Goal: Task Accomplishment & Management: Complete application form

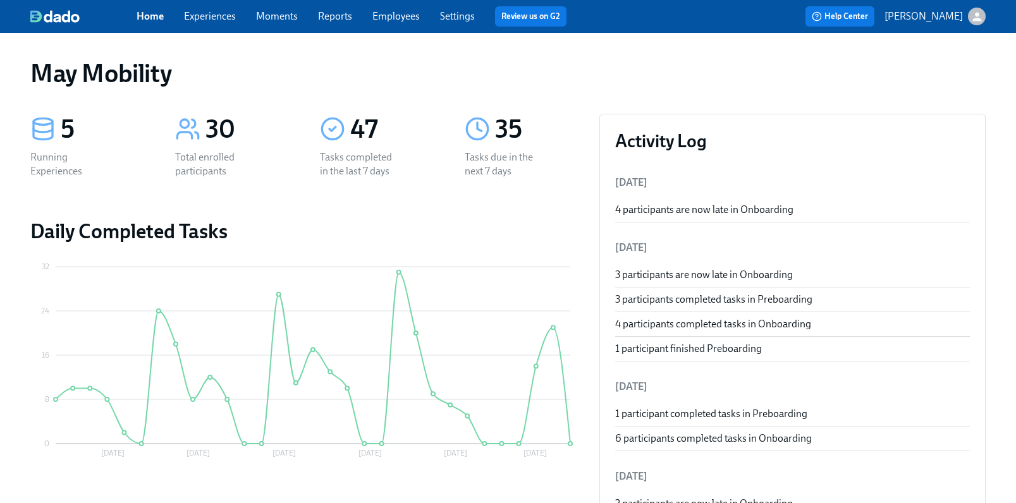
click at [205, 14] on link "Experiences" at bounding box center [210, 16] width 52 height 12
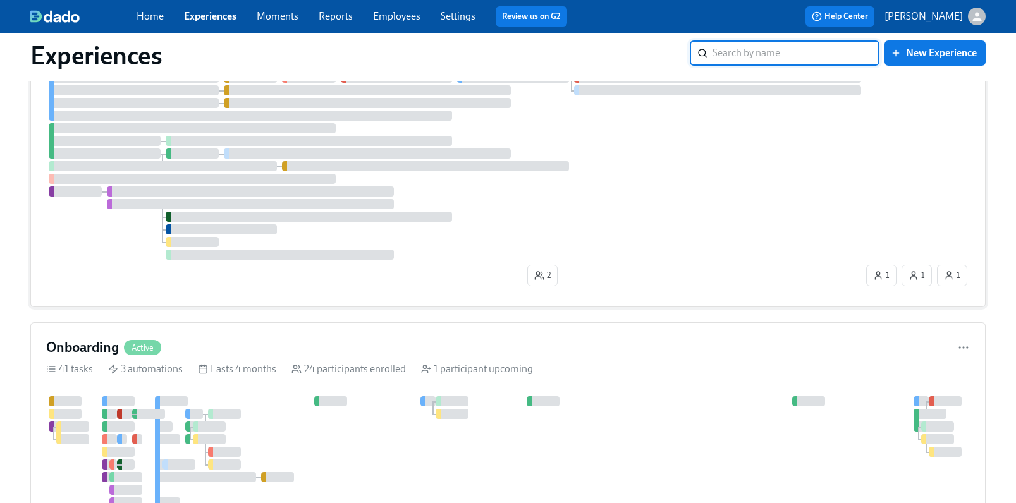
scroll to position [22, 0]
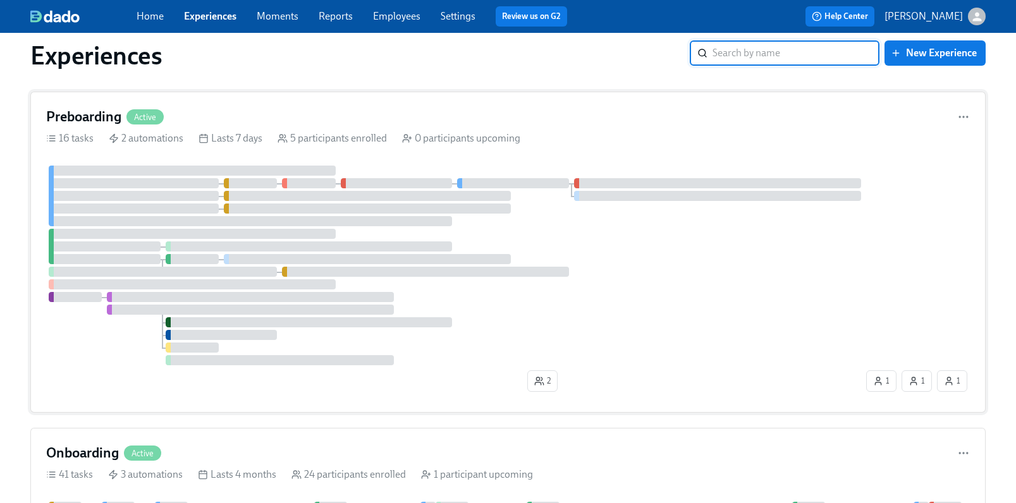
click at [106, 120] on h4 "Preboarding" at bounding box center [83, 117] width 75 height 19
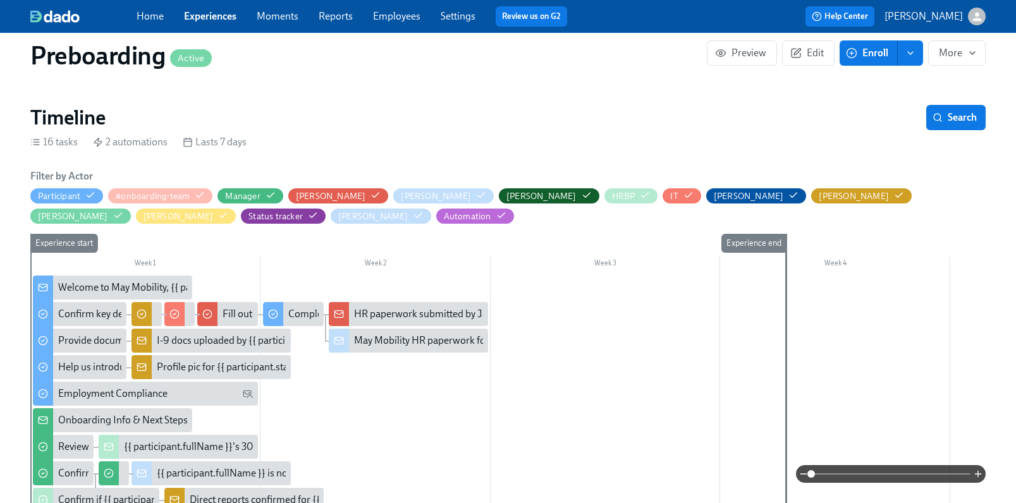
scroll to position [395, 0]
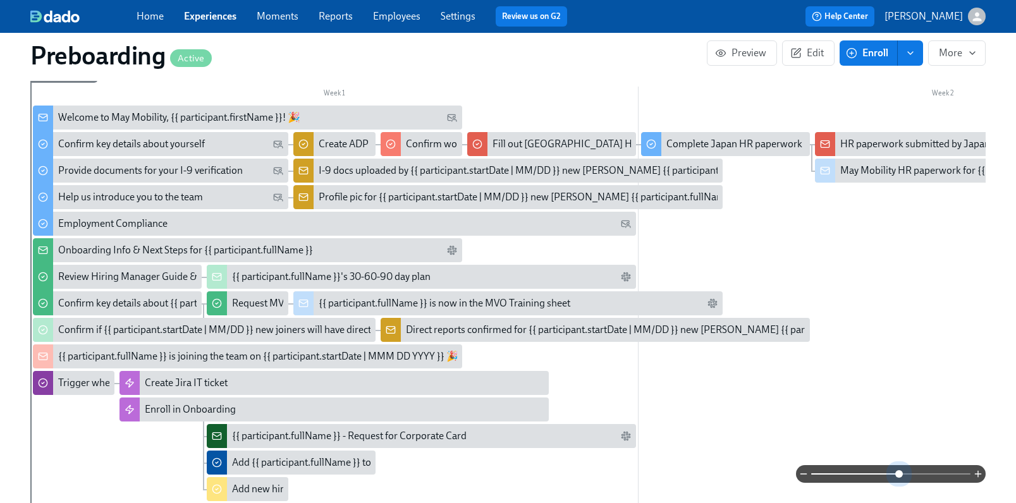
drag, startPoint x: 815, startPoint y: 478, endPoint x: 899, endPoint y: 489, distance: 84.8
click at [899, 489] on div "Filter by Actor Participant #onboarding-team Manager [PERSON_NAME] [PERSON_NAME…" at bounding box center [508, 293] width 956 height 588
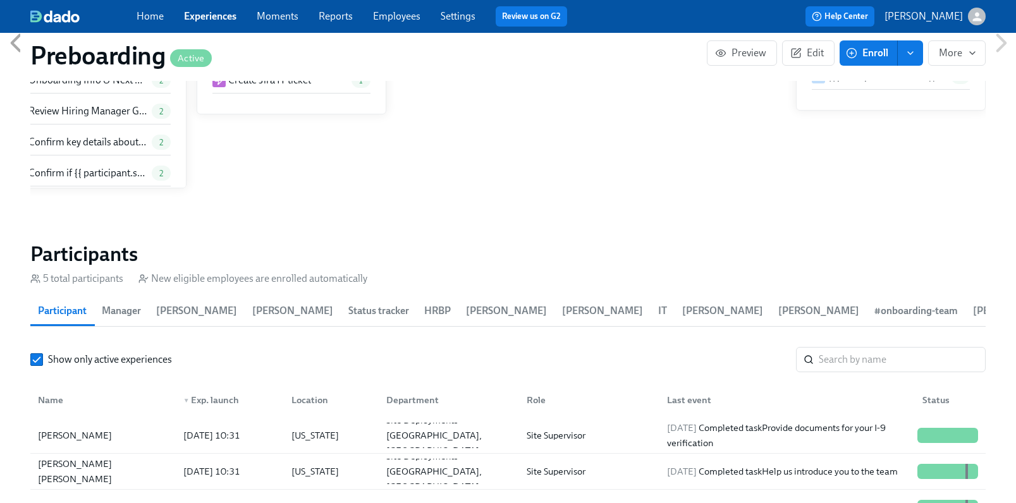
scroll to position [1192, 0]
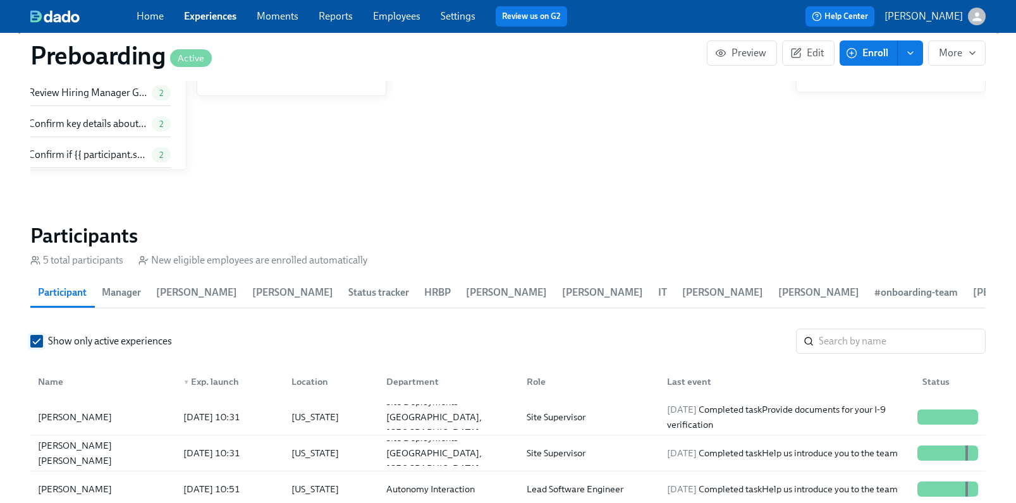
click at [67, 343] on span "Show only active experiences" at bounding box center [110, 342] width 124 height 14
click at [42, 343] on input "Show only active experiences" at bounding box center [36, 341] width 11 height 11
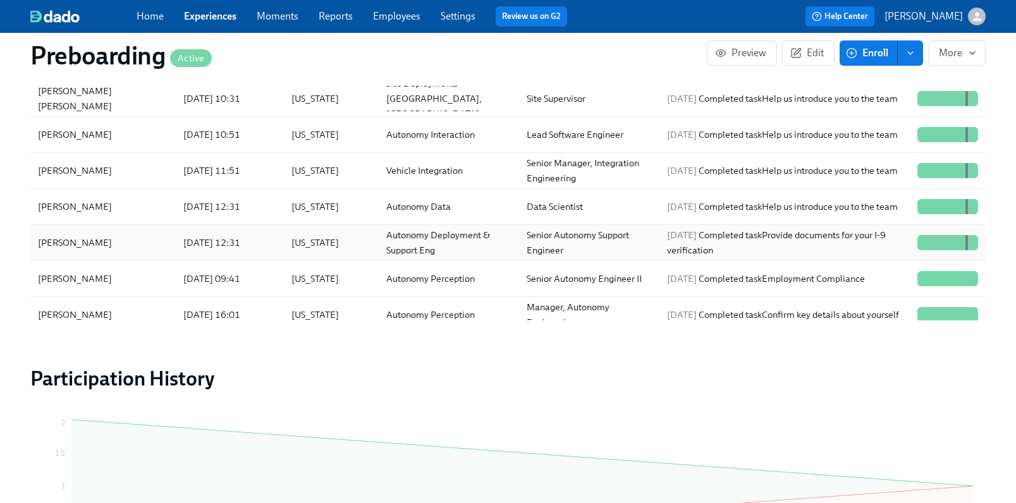
scroll to position [1550, 0]
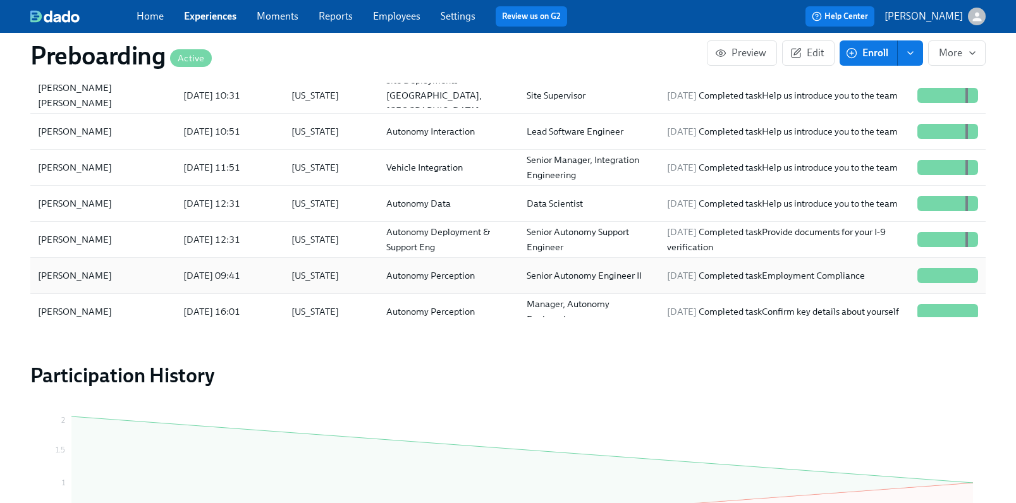
click at [141, 275] on div "[PERSON_NAME]" at bounding box center [103, 275] width 140 height 25
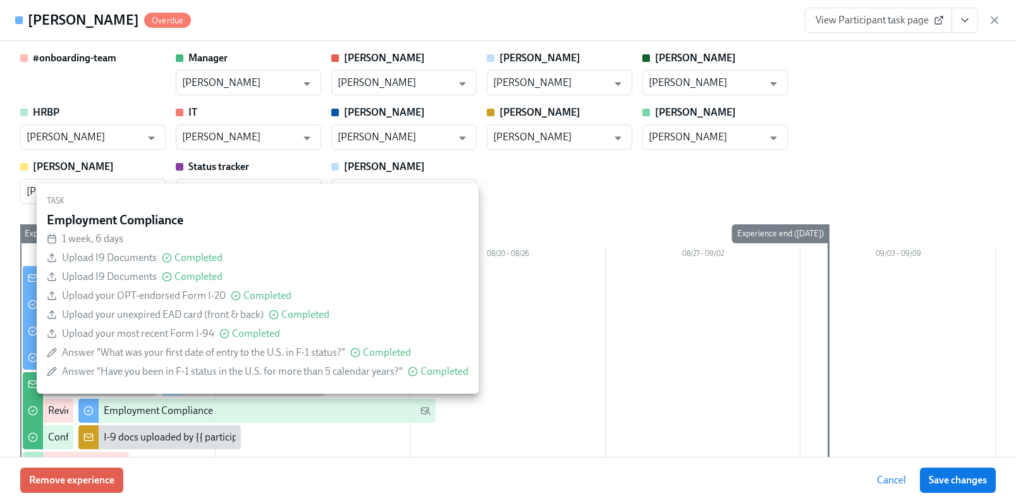
click at [183, 410] on div "Employment Compliance" at bounding box center [158, 411] width 109 height 14
click at [300, 414] on div "Employment Compliance" at bounding box center [267, 411] width 327 height 14
click at [427, 412] on icon at bounding box center [426, 411] width 9 height 7
click at [359, 412] on div "Employment Compliance" at bounding box center [267, 411] width 327 height 14
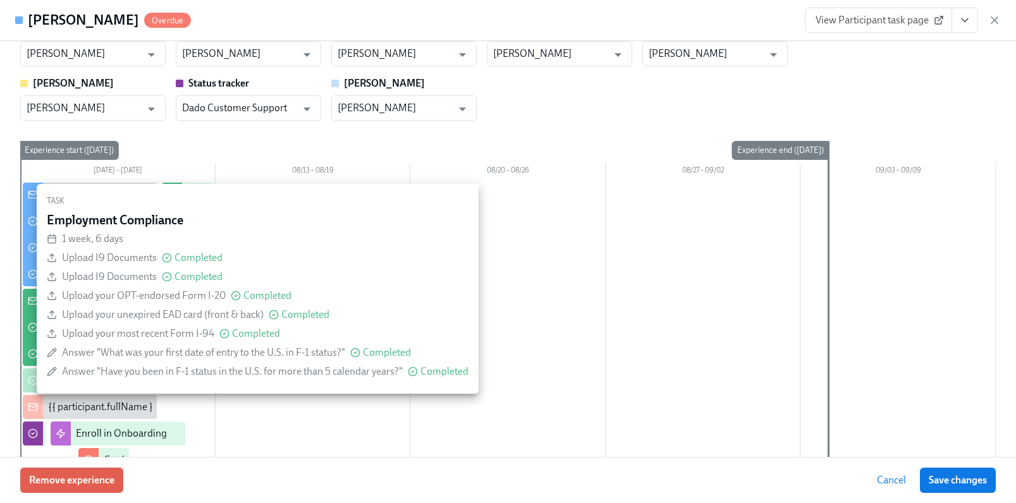
scroll to position [98, 0]
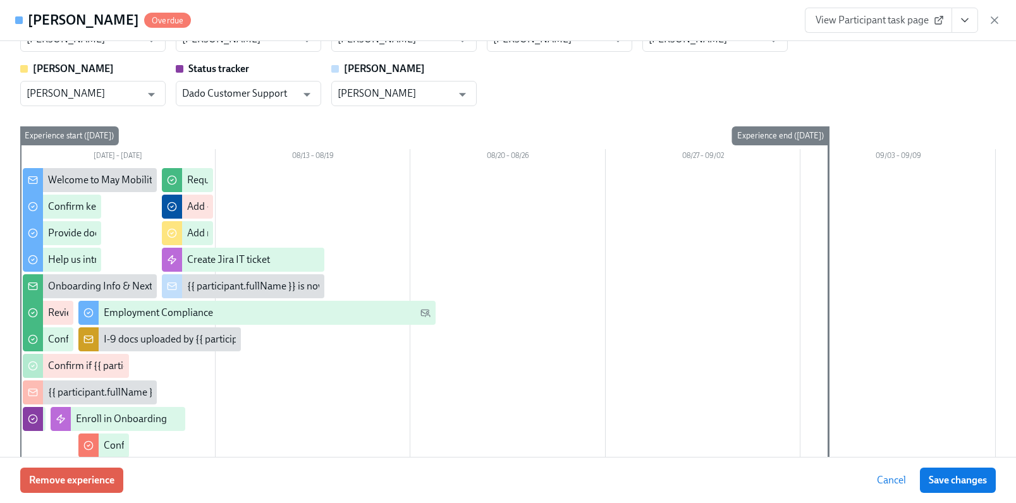
click at [907, 19] on span "View Participant task page" at bounding box center [879, 20] width 126 height 13
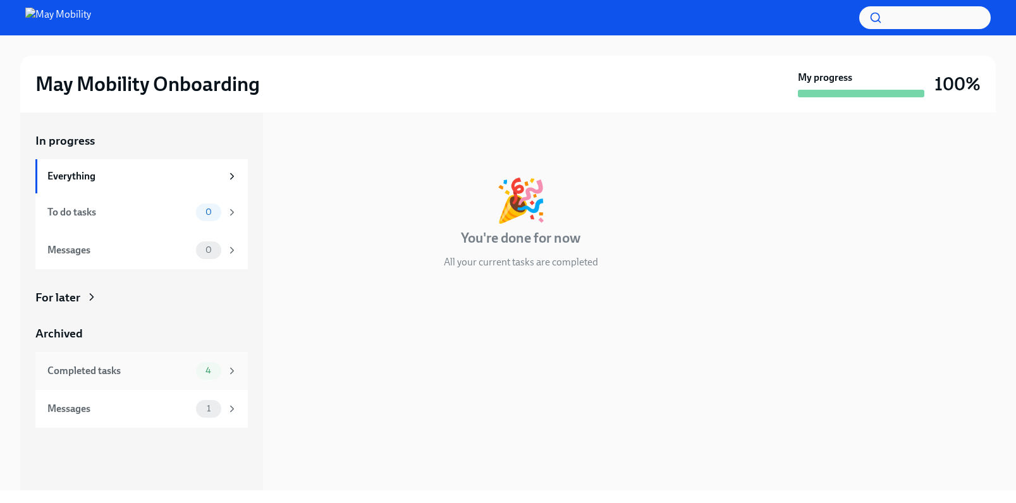
click at [128, 369] on div "Completed tasks" at bounding box center [119, 371] width 144 height 14
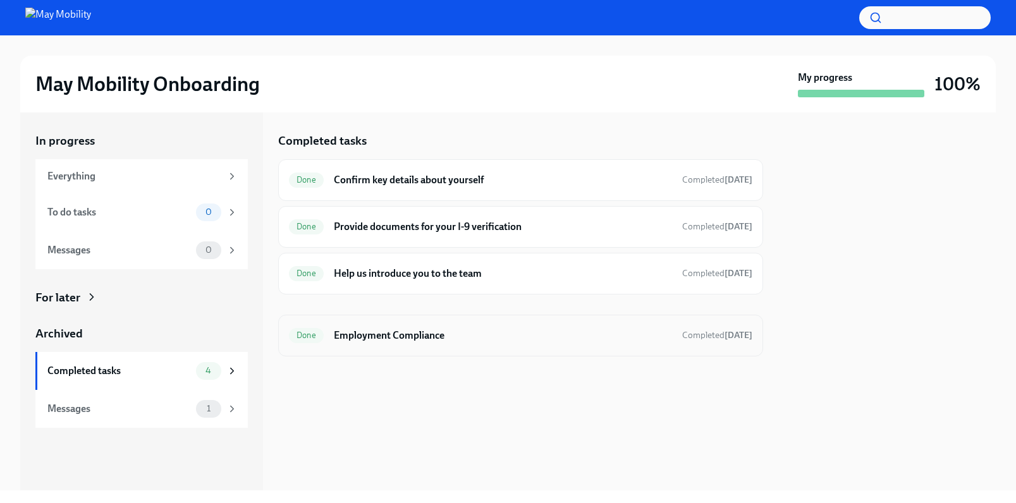
click at [391, 341] on h6 "Employment Compliance" at bounding box center [503, 336] width 338 height 14
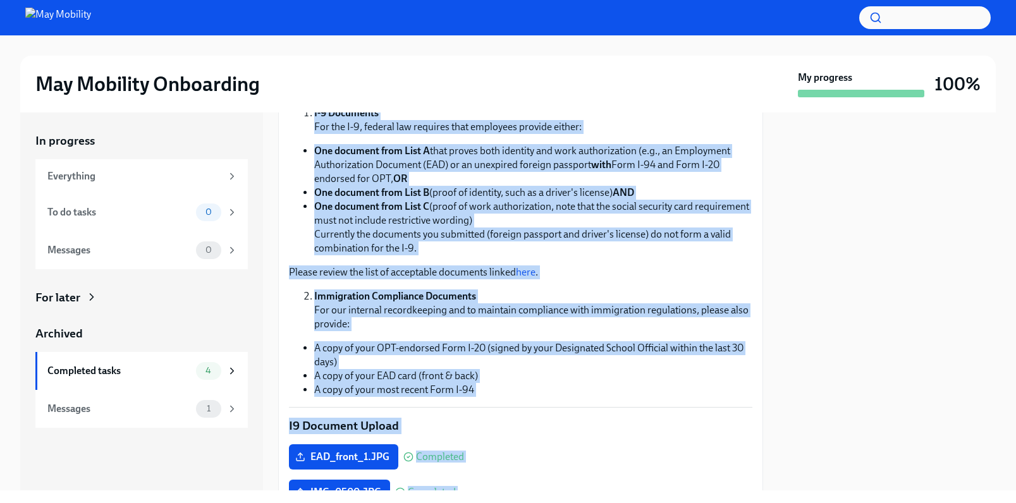
scroll to position [305, 0]
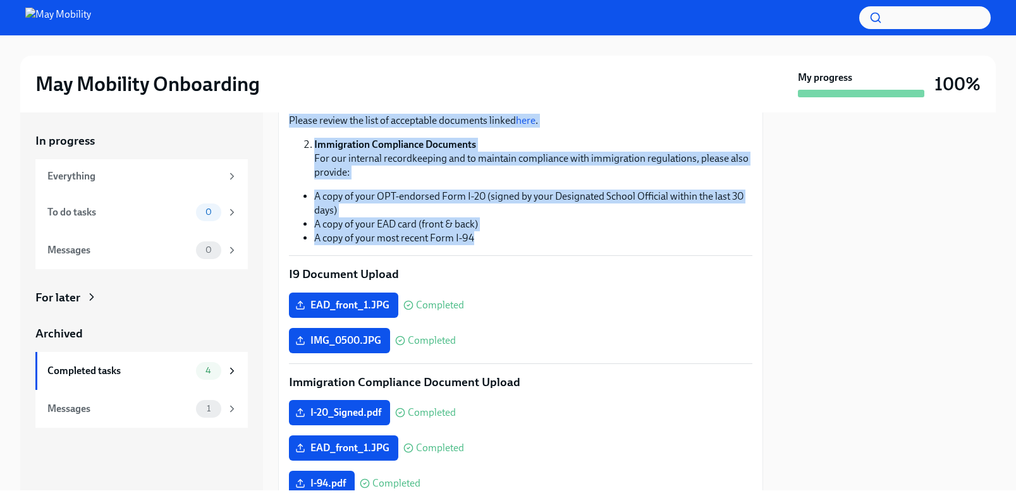
drag, startPoint x: 285, startPoint y: 125, endPoint x: 483, endPoint y: 237, distance: 227.7
click at [483, 237] on div "Hi Chao! Thanks for submitting your documents for the I-9 form and payroll setu…" at bounding box center [520, 321] width 485 height 879
copy div "Hi Chao! Thanks for submitting your documents for the I-9 form and payroll setu…"
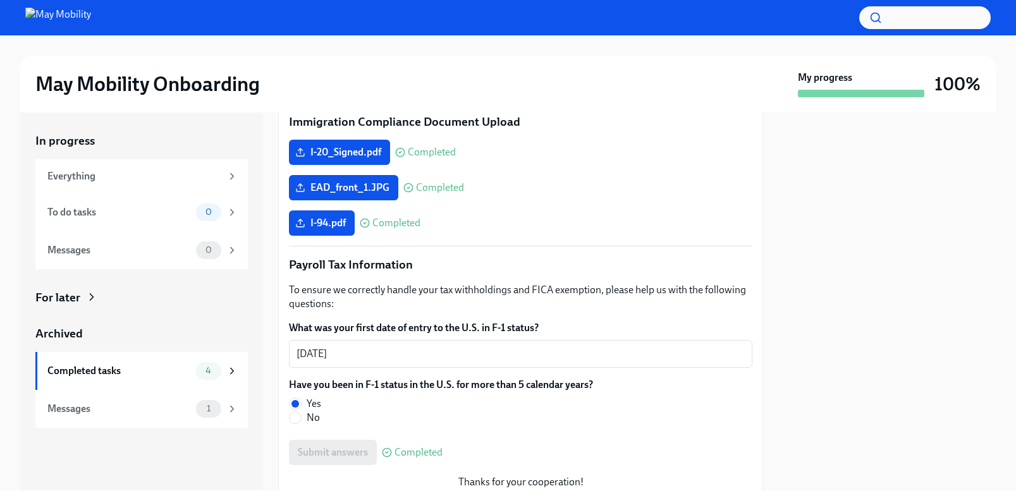
scroll to position [601, 0]
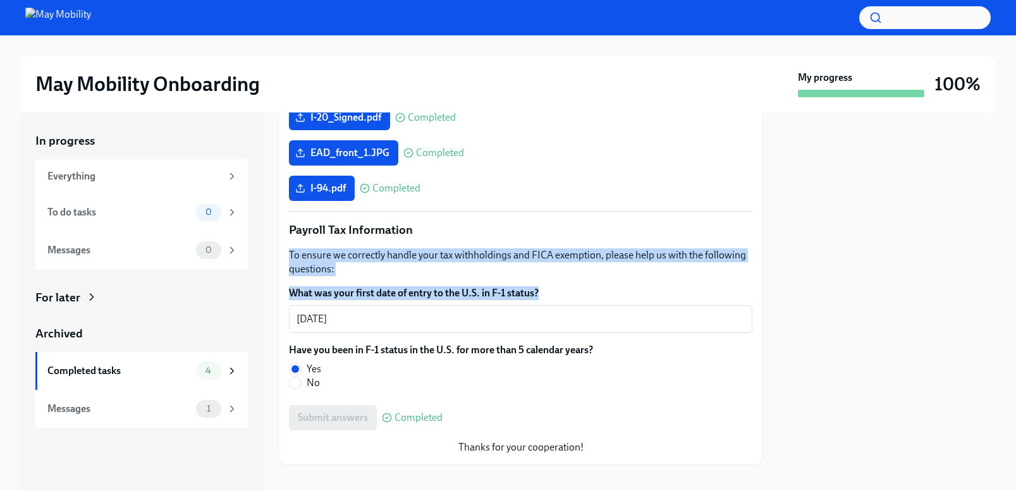
drag, startPoint x: 581, startPoint y: 290, endPoint x: 277, endPoint y: 252, distance: 305.9
click at [277, 252] on div "In progress Everything To do tasks 0 Messages 0 For later Archived Completed ta…" at bounding box center [508, 302] width 976 height 378
copy div "To ensure we correctly handle your tax withholdings and FICA exemption, please …"
click at [113, 371] on div "Completed tasks" at bounding box center [119, 371] width 144 height 14
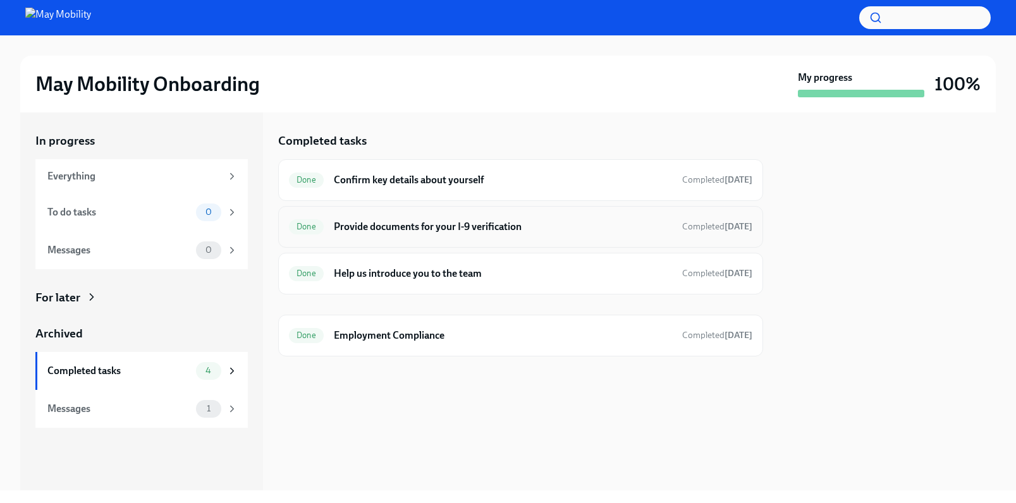
click at [479, 230] on h6 "Provide documents for your I-9 verification" at bounding box center [503, 227] width 338 height 14
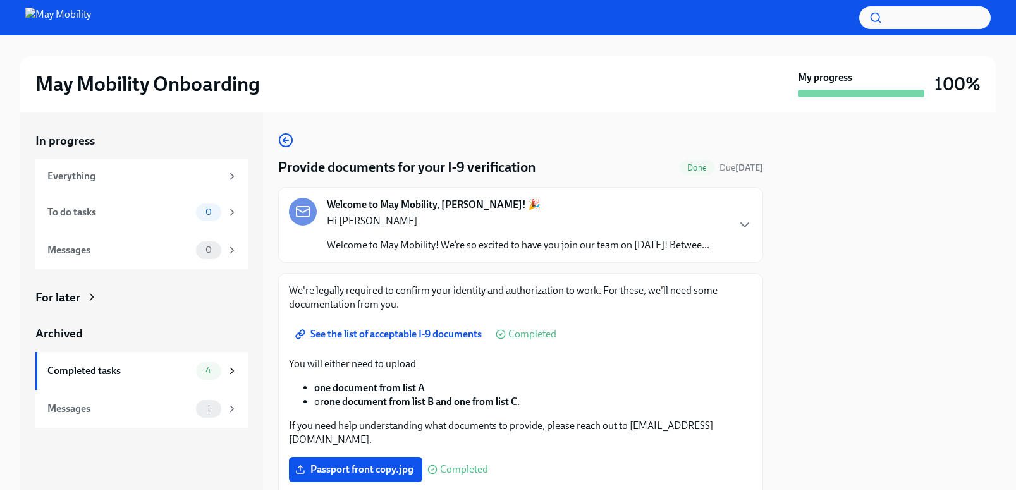
scroll to position [67, 0]
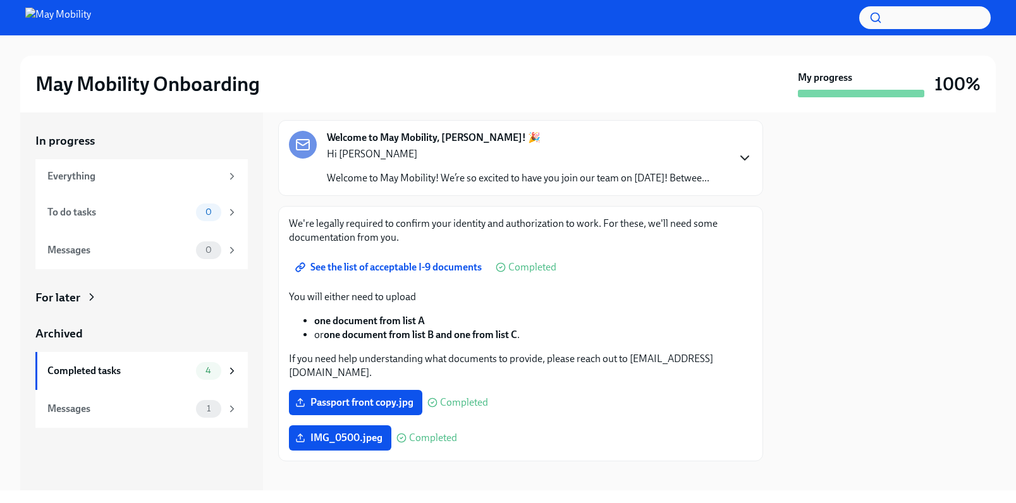
click at [739, 166] on icon "button" at bounding box center [744, 158] width 15 height 15
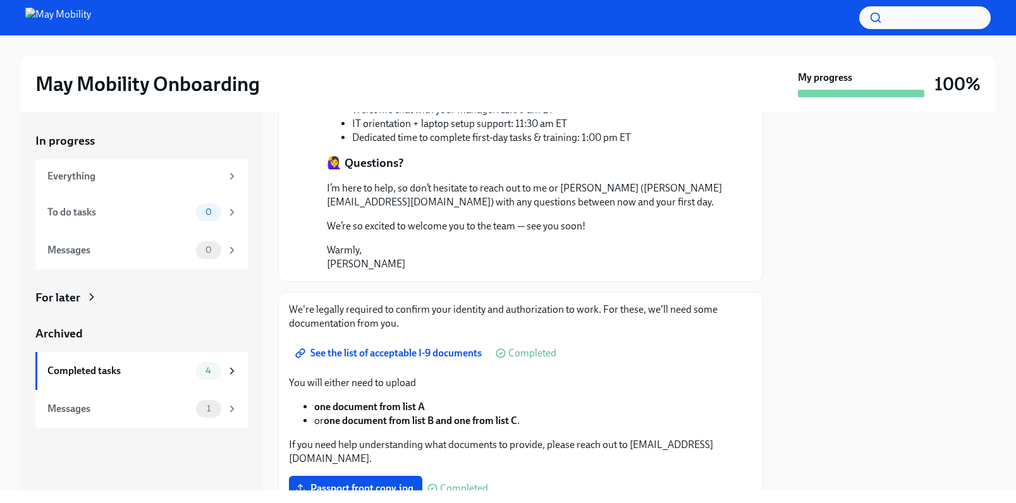
scroll to position [918, 0]
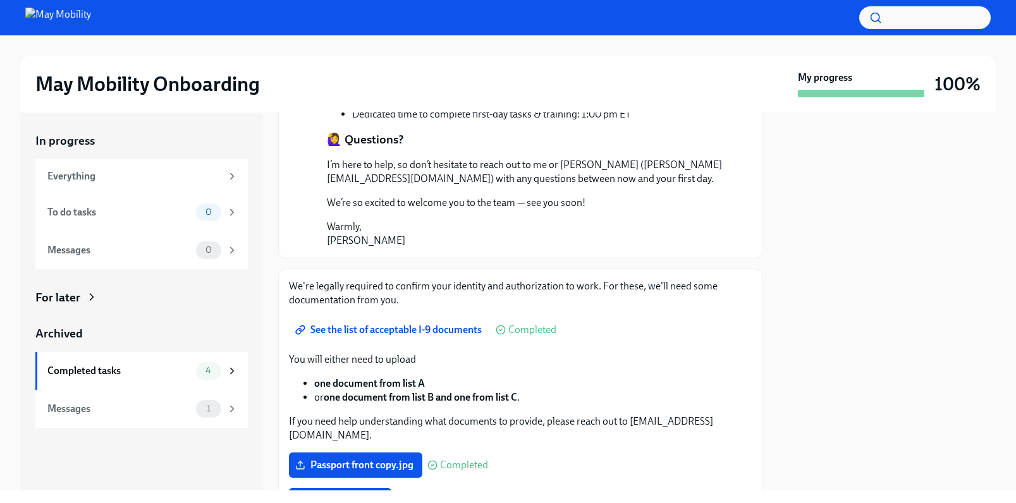
click at [438, 308] on div "We're legally required to confirm your identity and authorization to work. For …" at bounding box center [521, 397] width 464 height 234
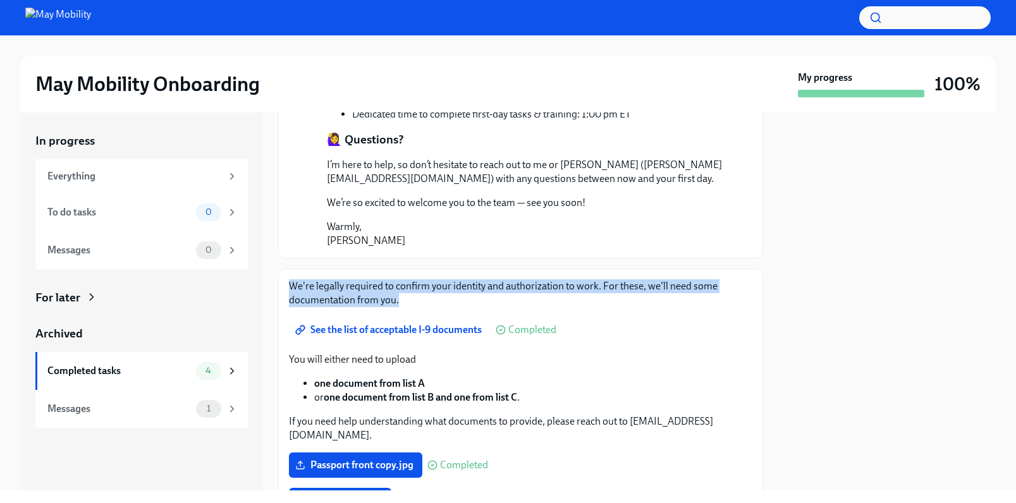
drag, startPoint x: 450, startPoint y: 304, endPoint x: 273, endPoint y: 288, distance: 177.7
click at [273, 288] on div "In progress Everything To do tasks 0 Messages 0 For later Archived Completed ta…" at bounding box center [508, 302] width 976 height 378
copy p "We're legally required to confirm your identity and authorization to work. For …"
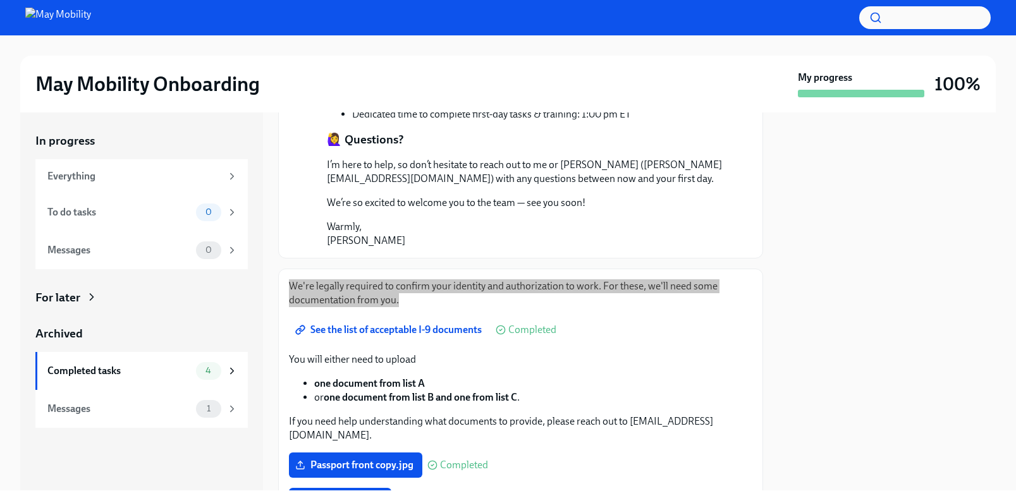
scroll to position [978, 0]
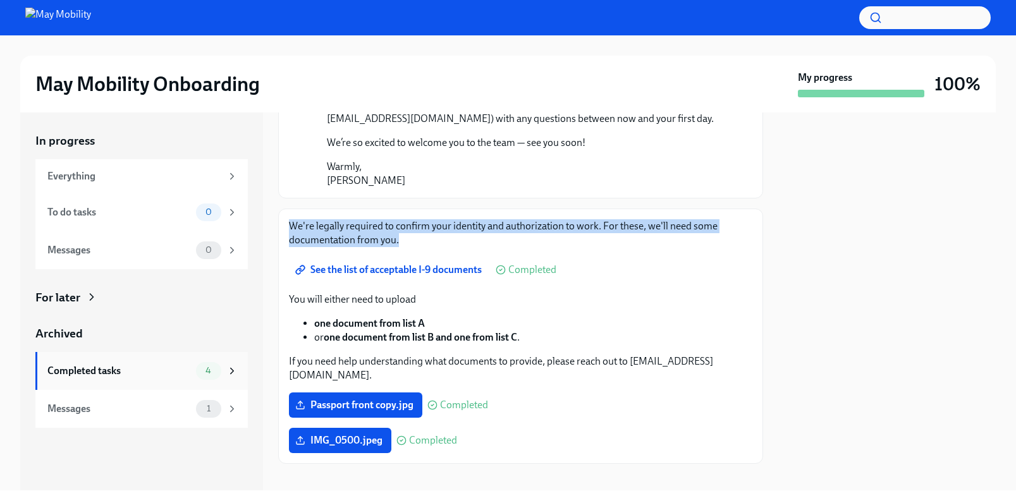
click at [139, 369] on div "Completed tasks" at bounding box center [119, 371] width 144 height 14
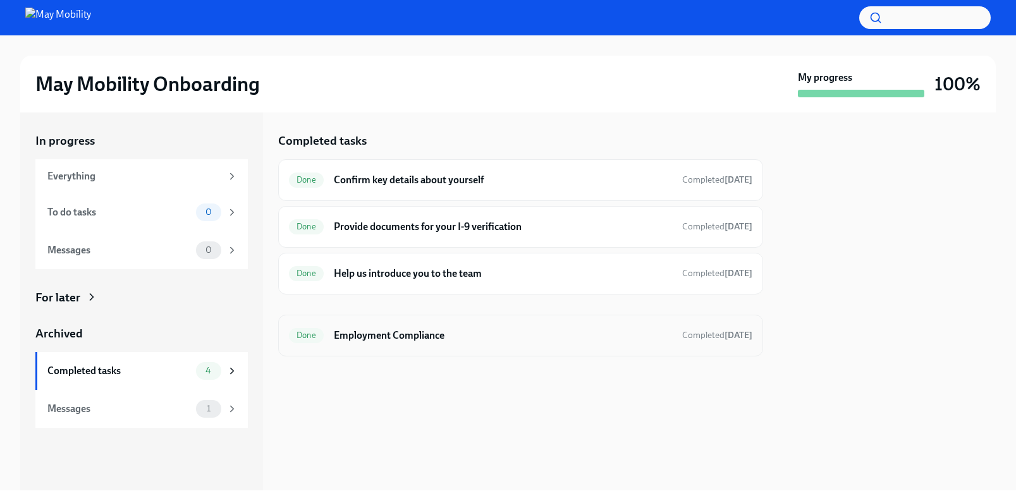
click at [409, 343] on div "Done Employment Compliance Completed Aug 9th" at bounding box center [521, 336] width 464 height 20
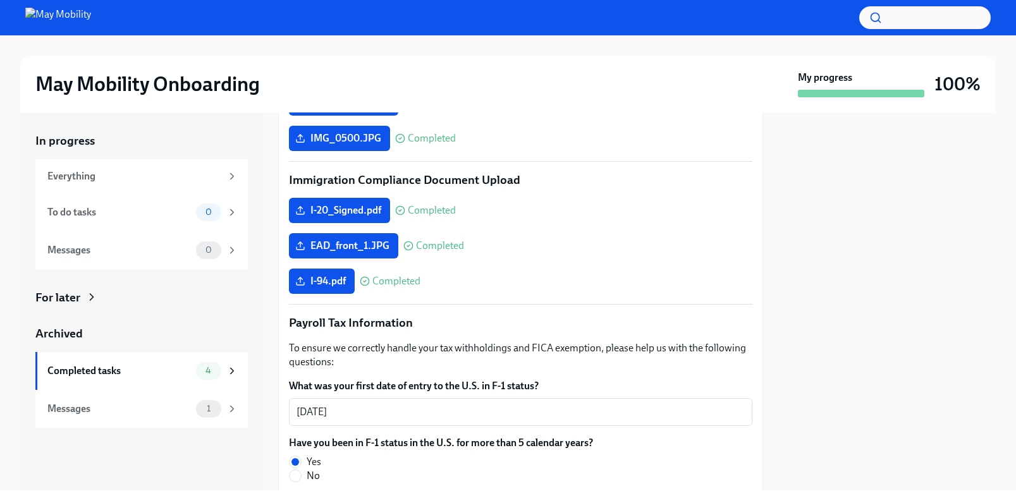
scroll to position [616, 0]
